Goal: Task Accomplishment & Management: Use online tool/utility

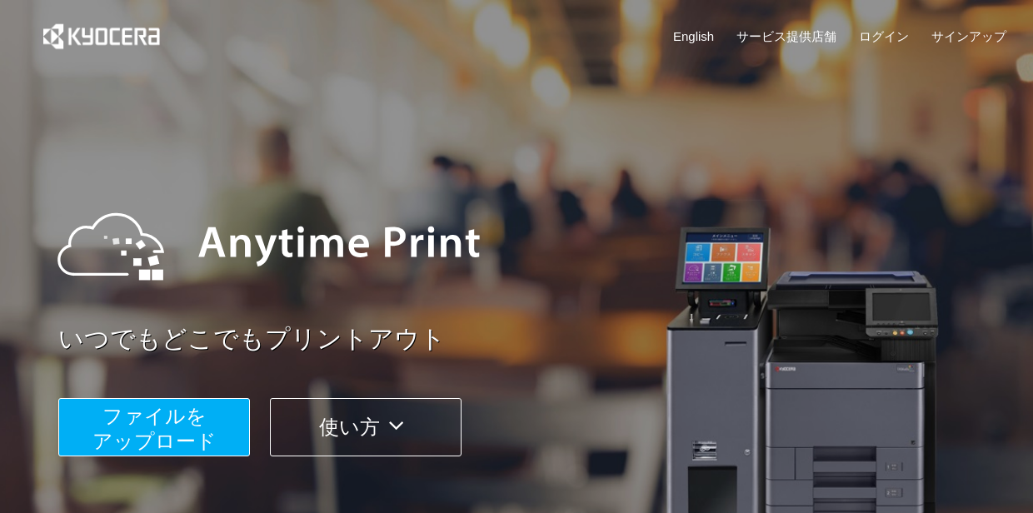
click at [145, 424] on span "ファイルを ​​アップロード" at bounding box center [155, 429] width 124 height 48
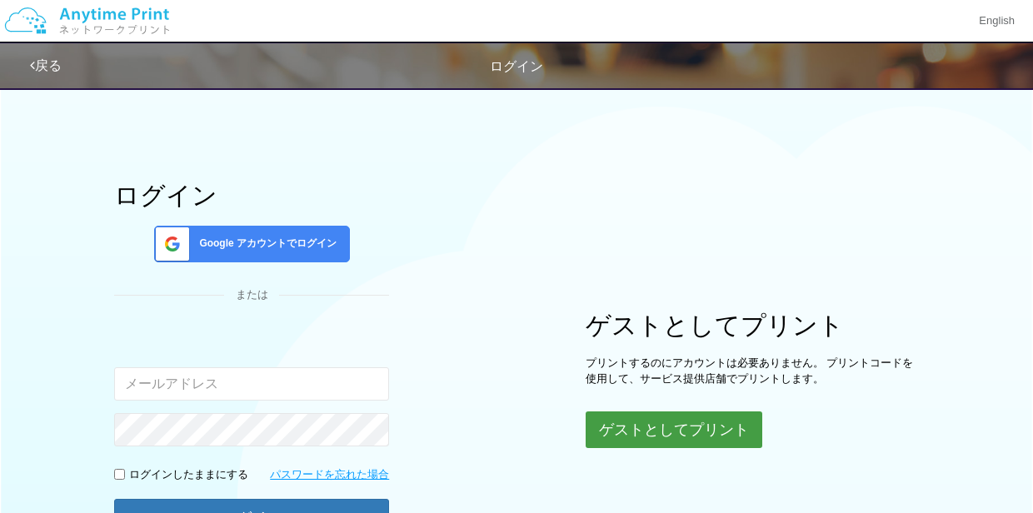
drag, startPoint x: 687, startPoint y: 419, endPoint x: 653, endPoint y: 400, distance: 39.2
click at [686, 419] on button "ゲストとしてプリント" at bounding box center [674, 430] width 177 height 37
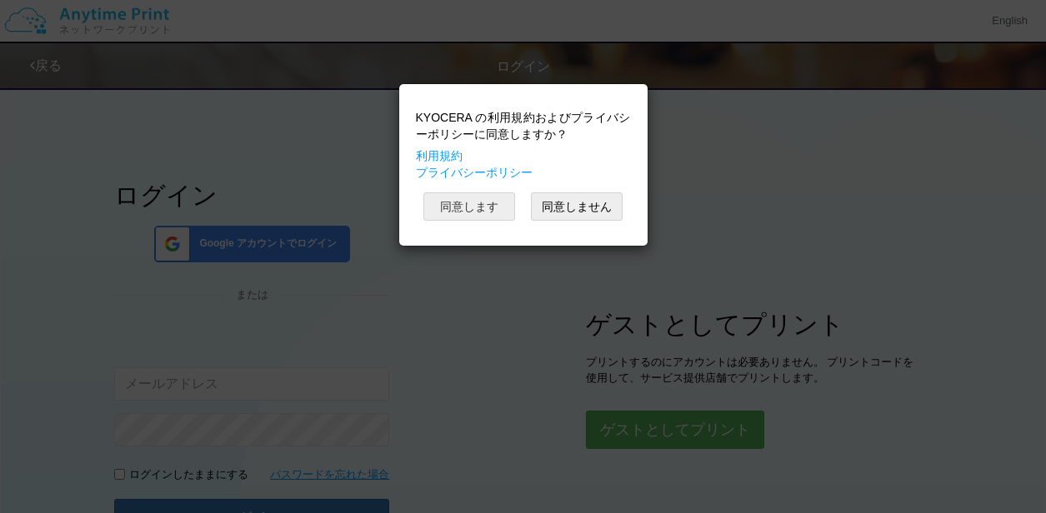
drag, startPoint x: 473, startPoint y: 198, endPoint x: 464, endPoint y: 193, distance: 10.2
click at [473, 199] on button "同意します" at bounding box center [469, 207] width 92 height 28
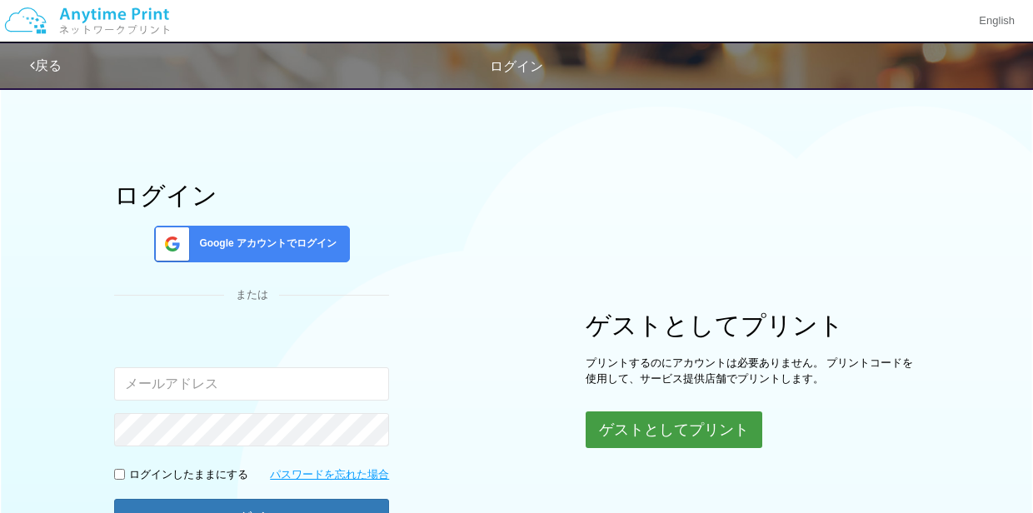
click at [651, 427] on button "ゲストとしてプリント" at bounding box center [674, 430] width 177 height 37
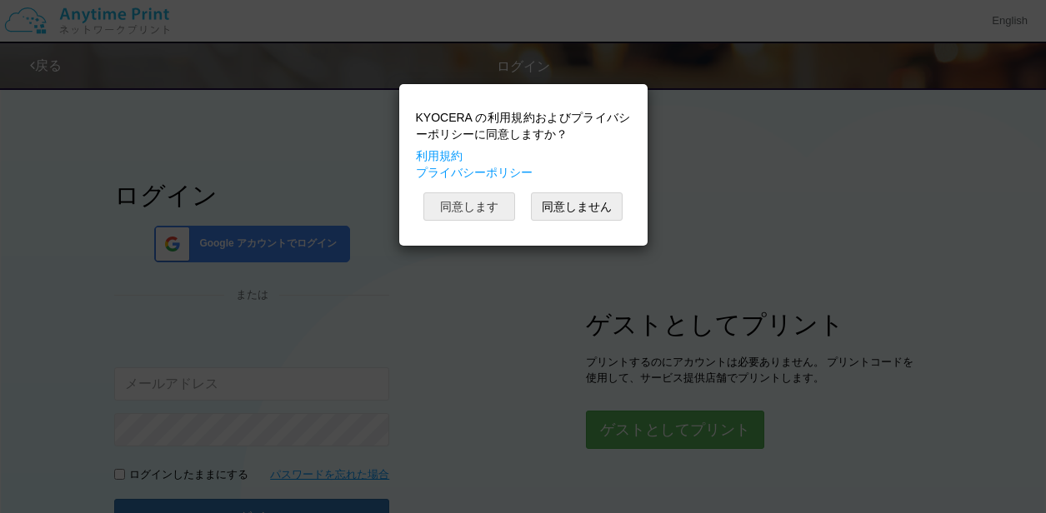
click at [459, 213] on button "同意します" at bounding box center [469, 207] width 92 height 28
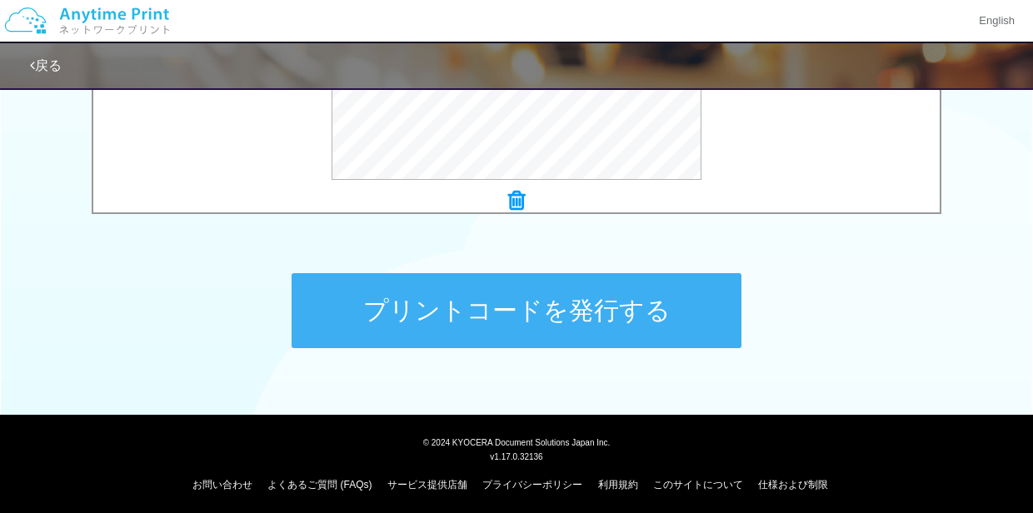
scroll to position [754, 0]
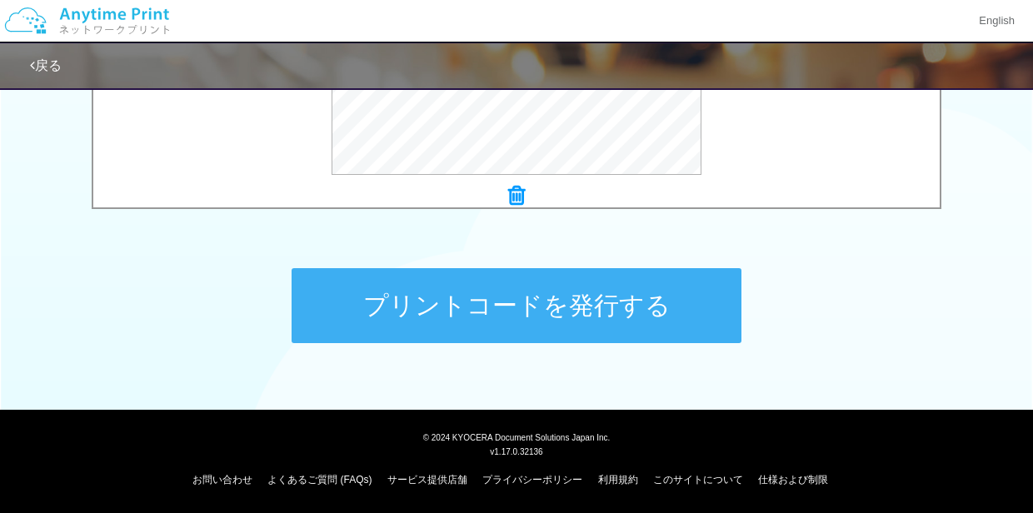
click at [528, 323] on button "プリントコードを発行する" at bounding box center [517, 305] width 450 height 75
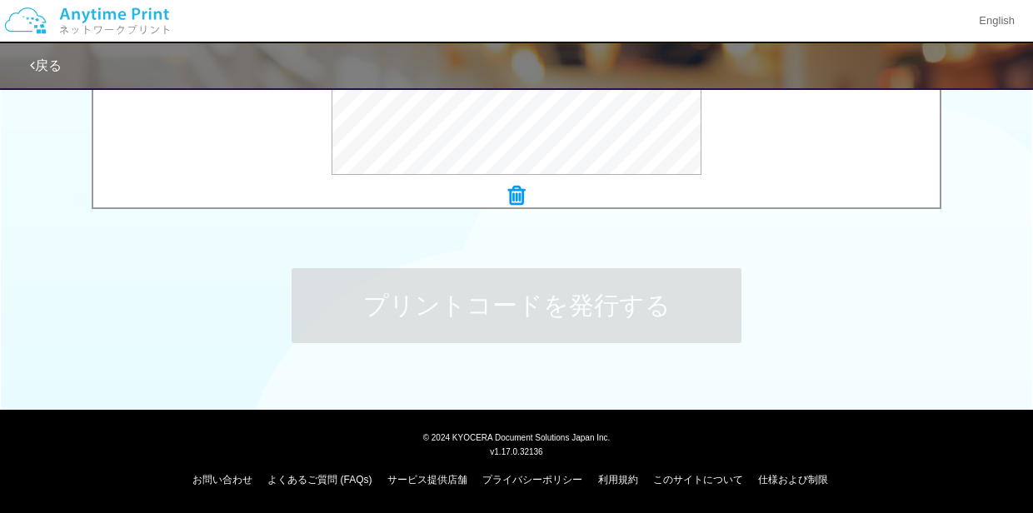
scroll to position [0, 0]
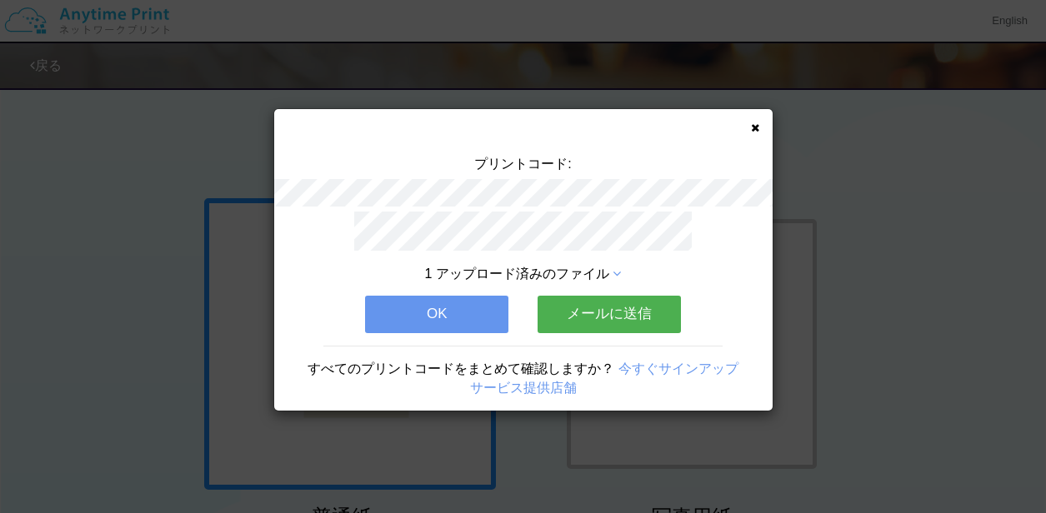
click at [625, 308] on button "メールに送信" at bounding box center [609, 314] width 143 height 37
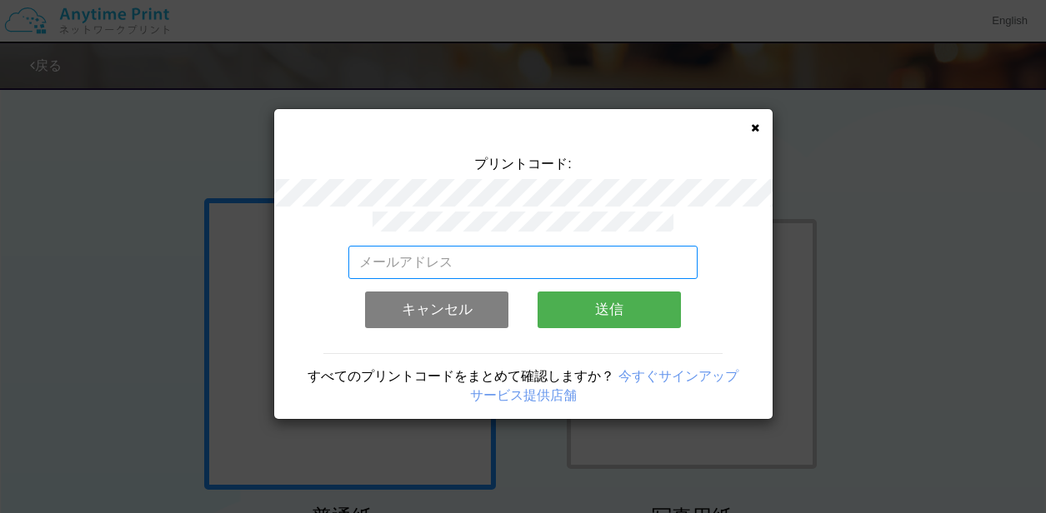
click at [468, 263] on input "email" at bounding box center [522, 262] width 349 height 33
type input "[EMAIL_ADDRESS][DOMAIN_NAME]"
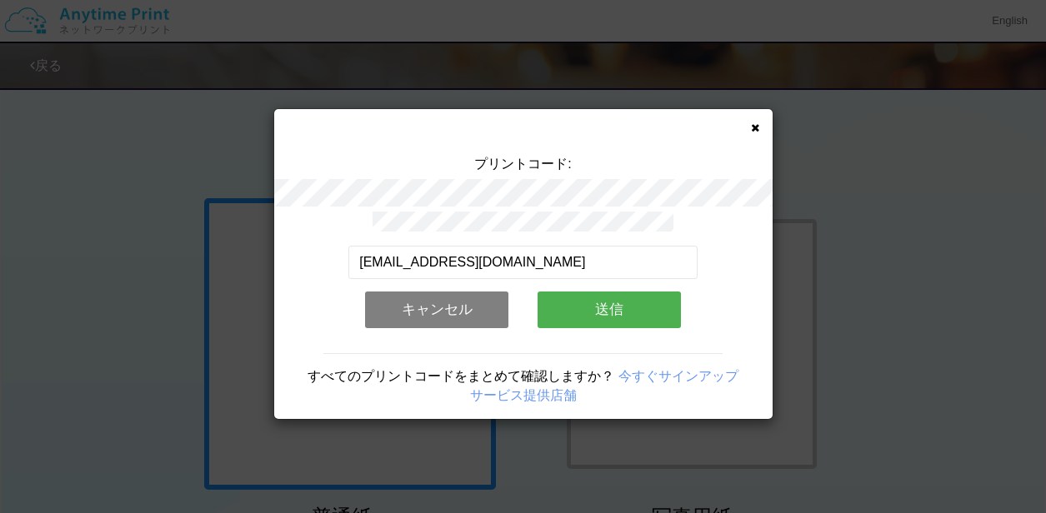
click at [610, 303] on button "送信" at bounding box center [609, 310] width 143 height 37
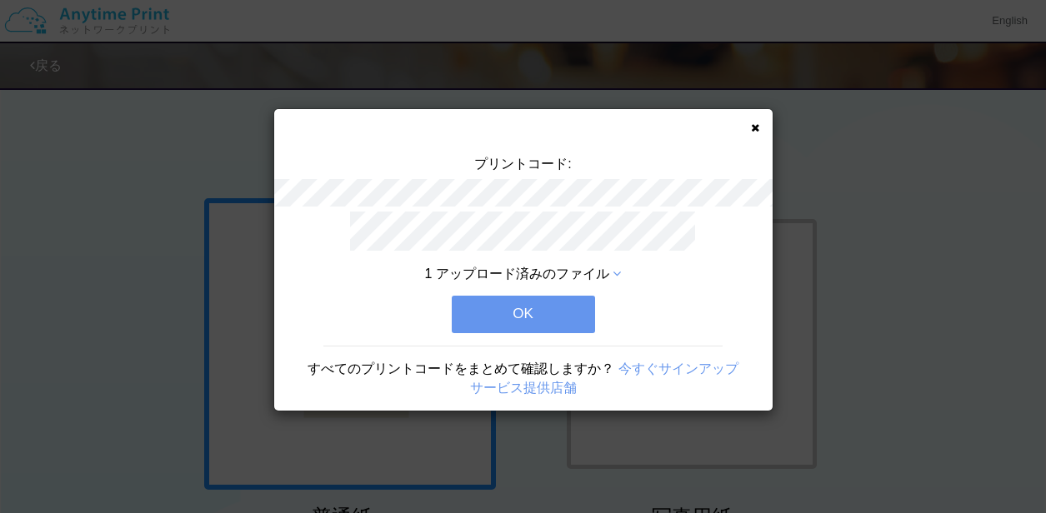
click at [556, 303] on button "OK" at bounding box center [523, 314] width 143 height 37
